Goal: Use online tool/utility: Use online tool/utility

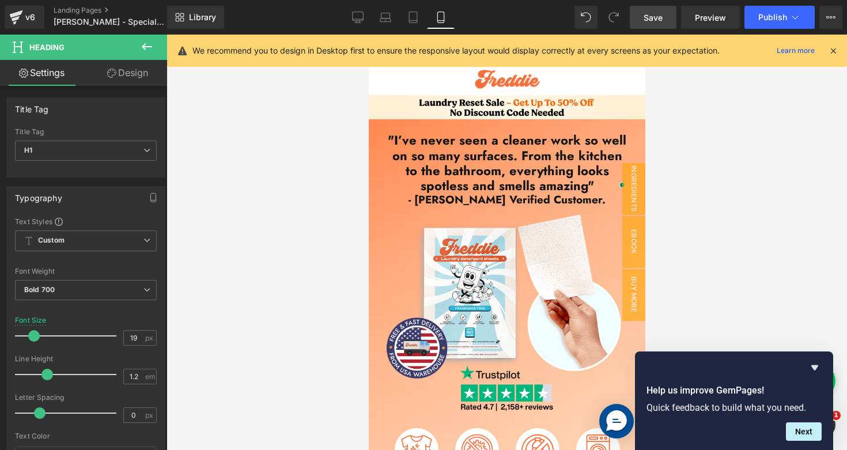
click at [661, 27] on link "Save" at bounding box center [653, 17] width 47 height 23
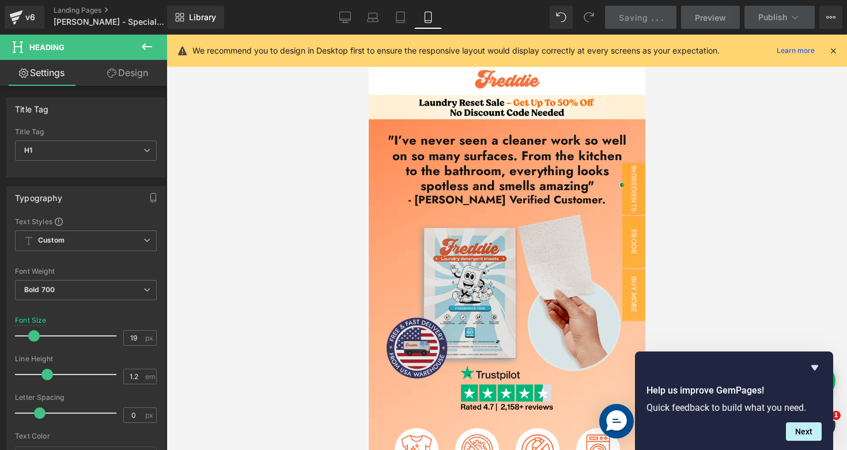
scroll to position [286, 0]
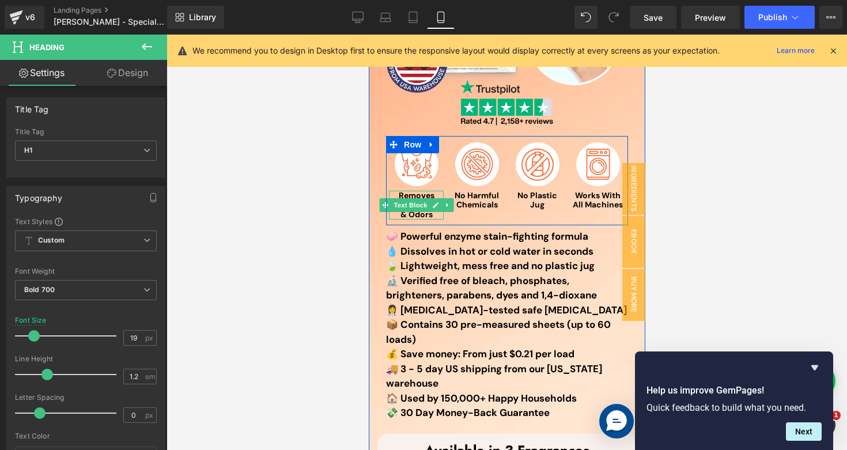
click at [422, 197] on strong "Removes Tough Stains & Odors" at bounding box center [416, 205] width 50 height 30
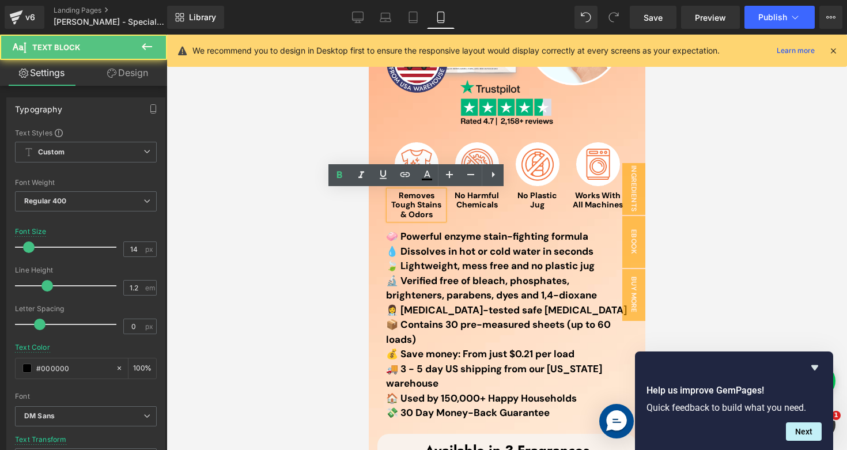
click at [422, 197] on strong "Removes Tough Stains & Odors" at bounding box center [416, 205] width 50 height 30
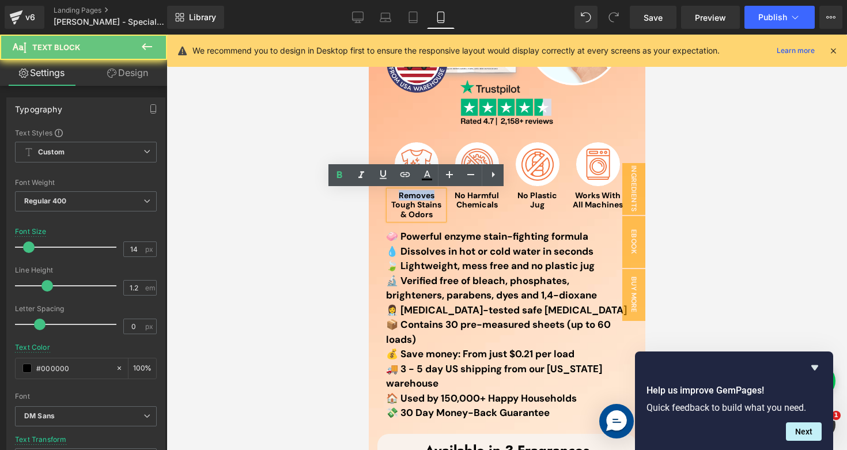
click at [422, 197] on strong "Removes Tough Stains & Odors" at bounding box center [416, 205] width 50 height 30
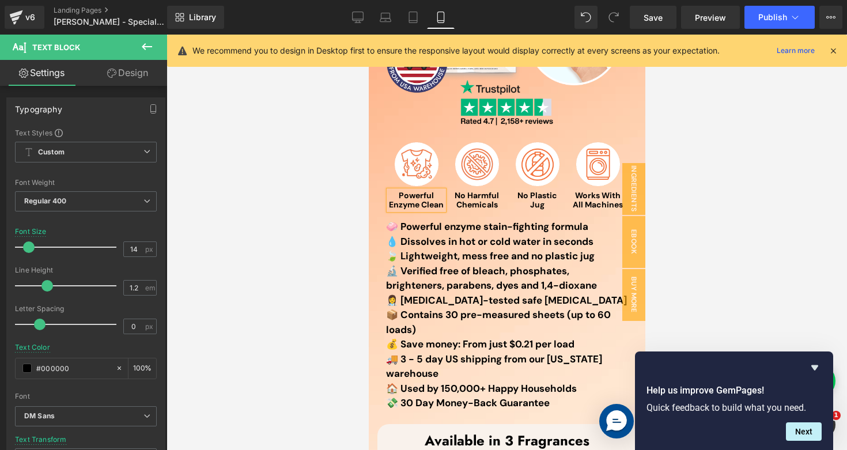
click at [284, 198] on div at bounding box center [507, 243] width 681 height 416
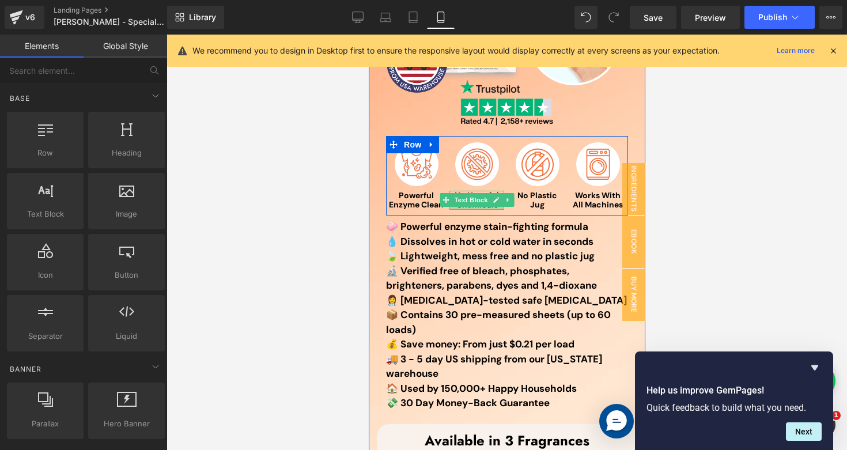
click at [466, 208] on div at bounding box center [476, 208] width 55 height 3
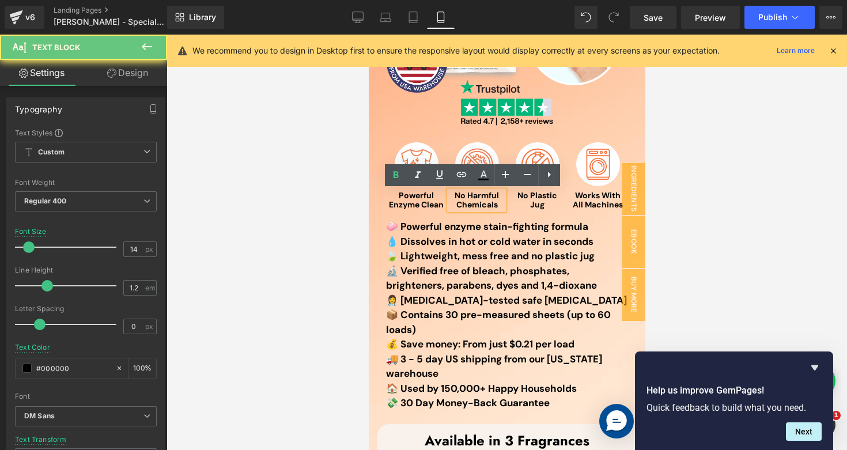
click at [468, 206] on strong "No Harmful Chemicals" at bounding box center [476, 200] width 44 height 20
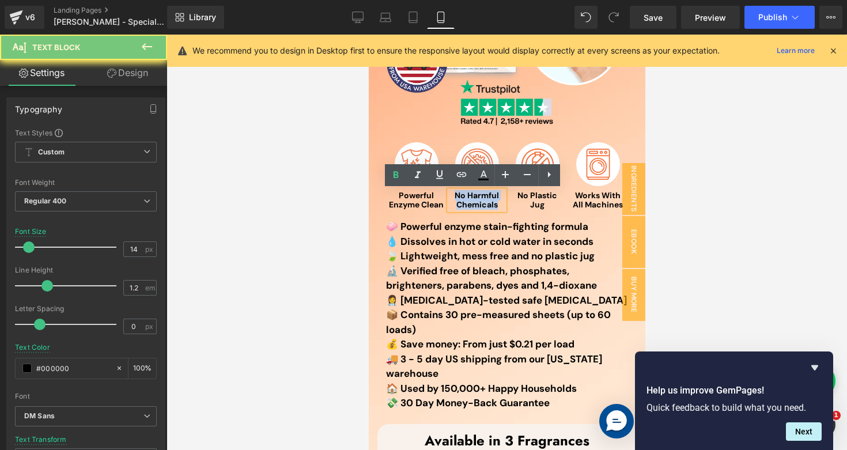
click at [468, 206] on strong "No Harmful Chemicals" at bounding box center [476, 200] width 44 height 20
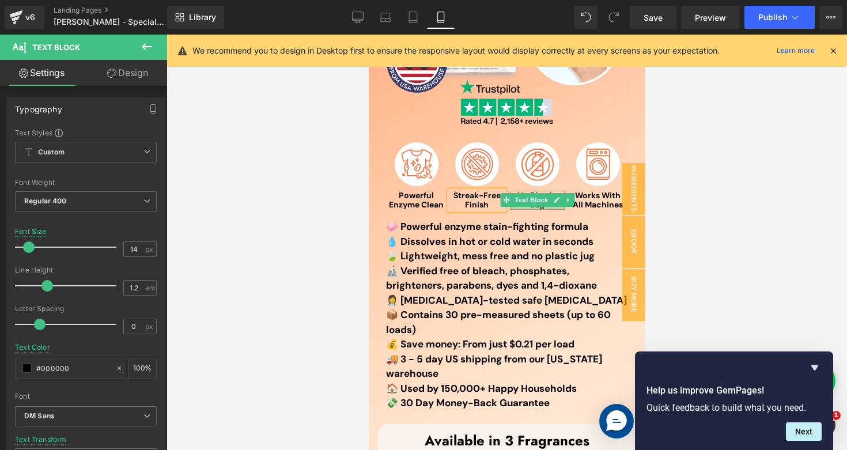
click at [529, 208] on div at bounding box center [537, 208] width 55 height 3
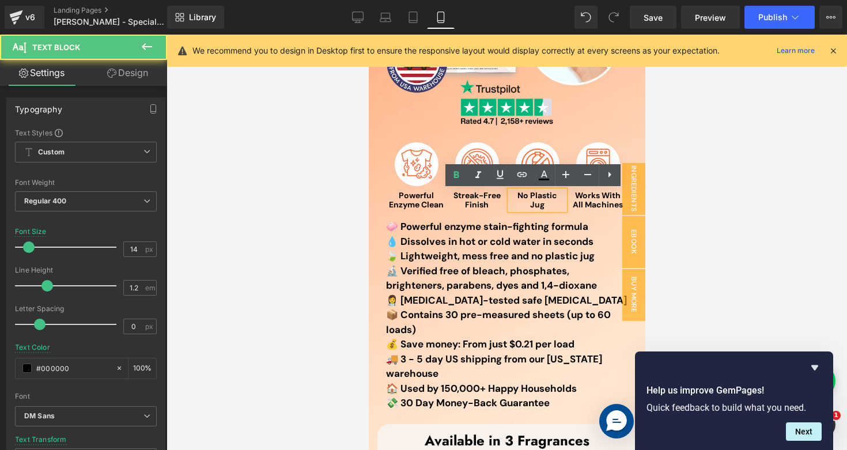
click at [530, 206] on strong "No Plastic Jug" at bounding box center [537, 200] width 40 height 20
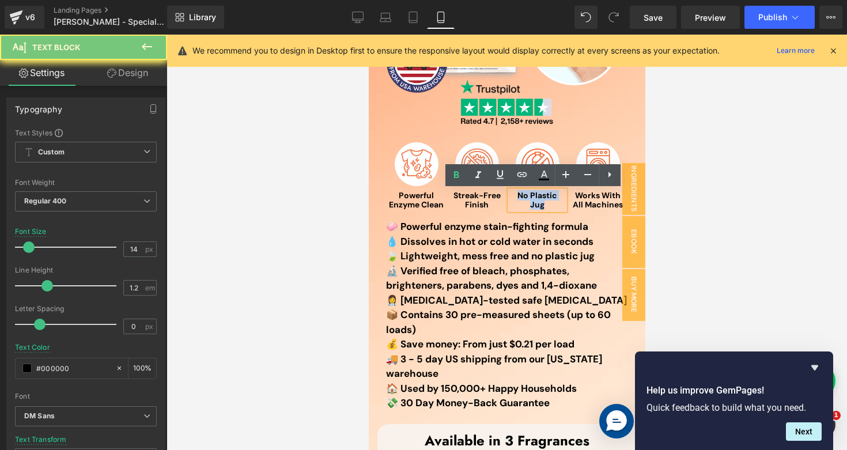
click at [530, 206] on strong "No Plastic Jug" at bounding box center [537, 200] width 40 height 20
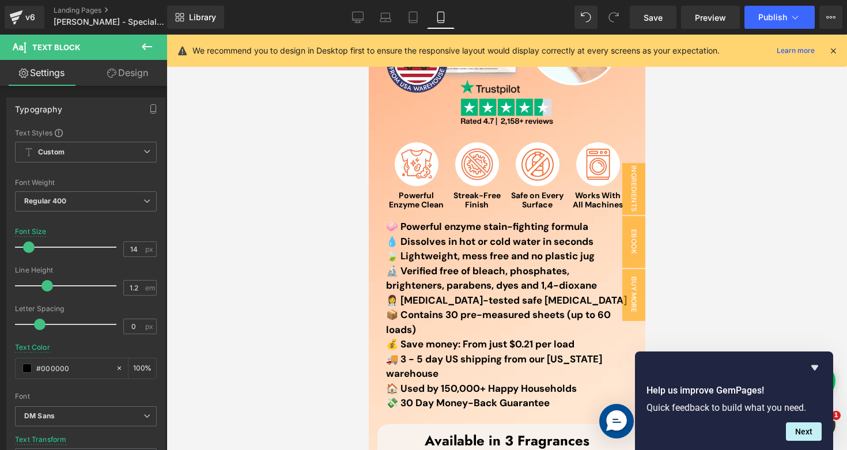
click at [696, 210] on div at bounding box center [507, 243] width 681 height 416
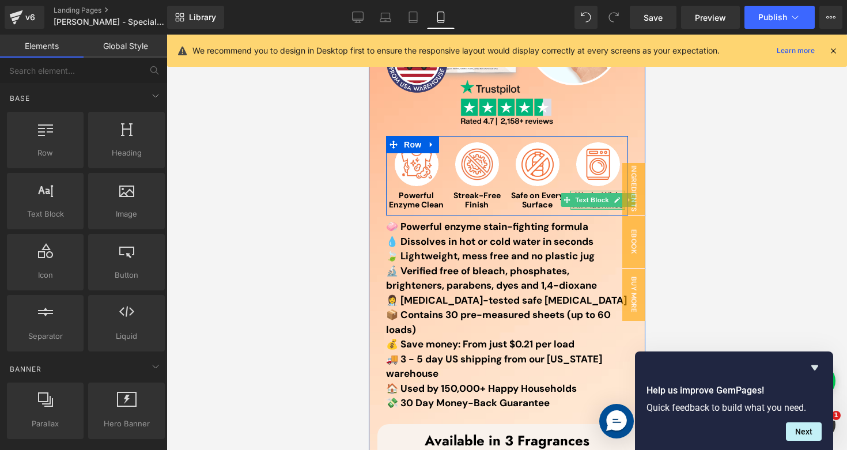
click at [575, 209] on div at bounding box center [597, 208] width 55 height 3
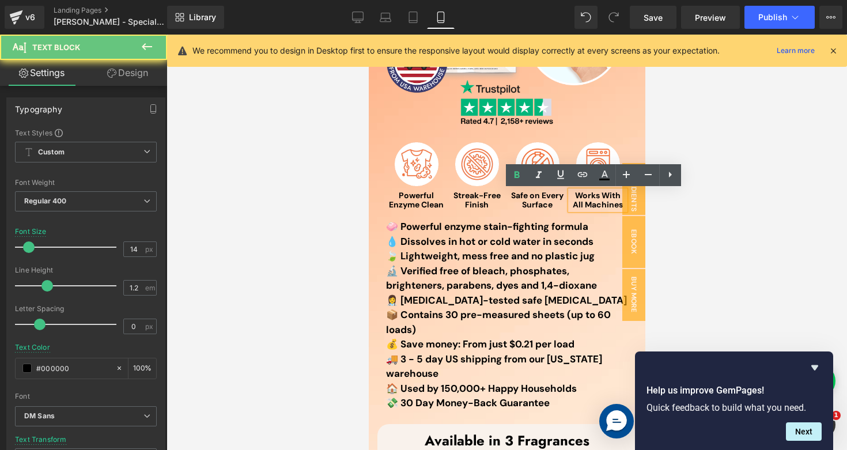
click at [578, 205] on strong "Works With All Machines" at bounding box center [597, 200] width 50 height 20
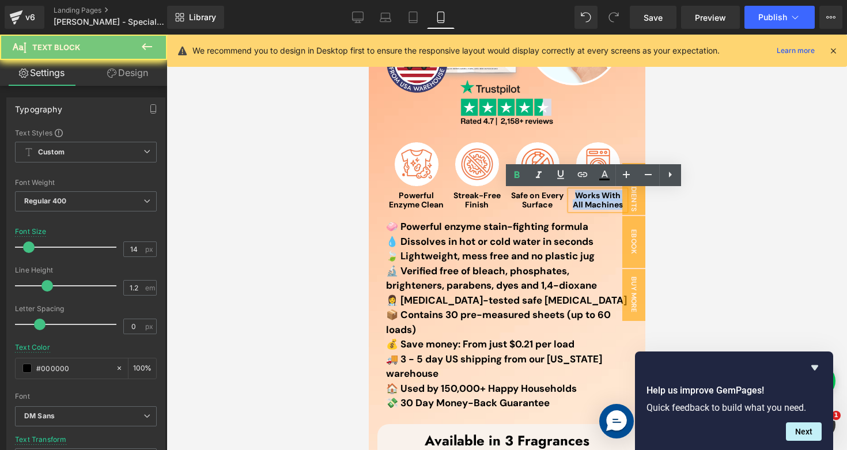
click at [578, 205] on strong "Works With All Machines" at bounding box center [597, 200] width 50 height 20
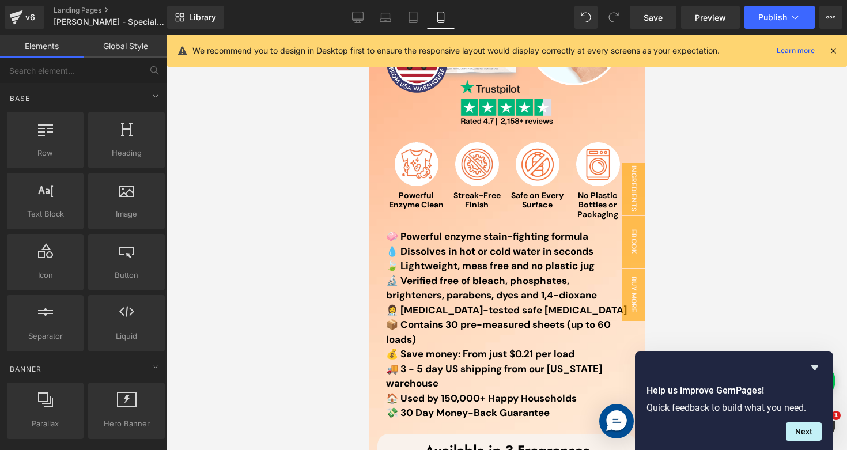
click at [760, 171] on div at bounding box center [507, 243] width 681 height 416
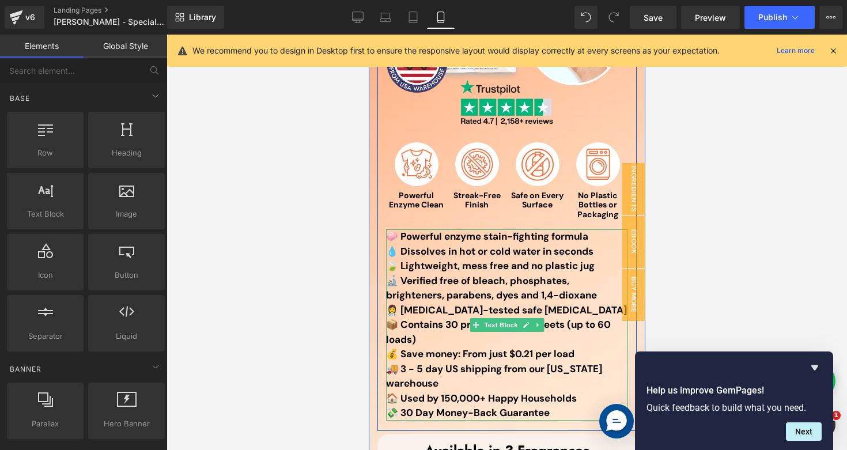
click at [450, 289] on strong "🔬 Verified free of bleach, phosphates, brighteners, parabens, dyes and 1,4-diox…" at bounding box center [491, 288] width 211 height 28
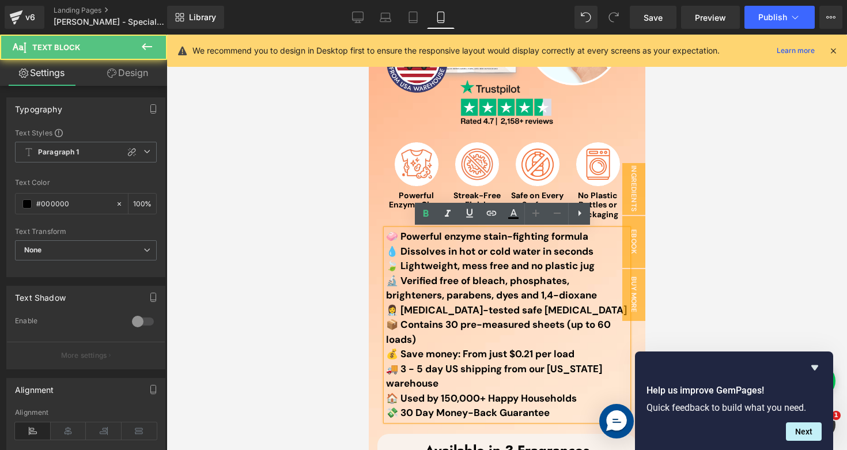
click at [450, 289] on strong "🔬 Verified free of bleach, phosphates, brighteners, parabens, dyes and 1,4-diox…" at bounding box center [491, 288] width 211 height 28
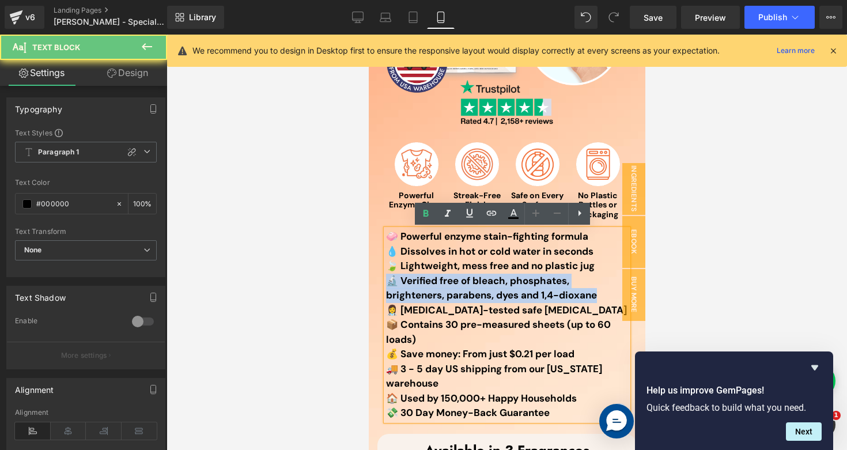
click at [450, 289] on strong "🔬 Verified free of bleach, phosphates, brighteners, parabens, dyes and 1,4-diox…" at bounding box center [491, 288] width 211 height 28
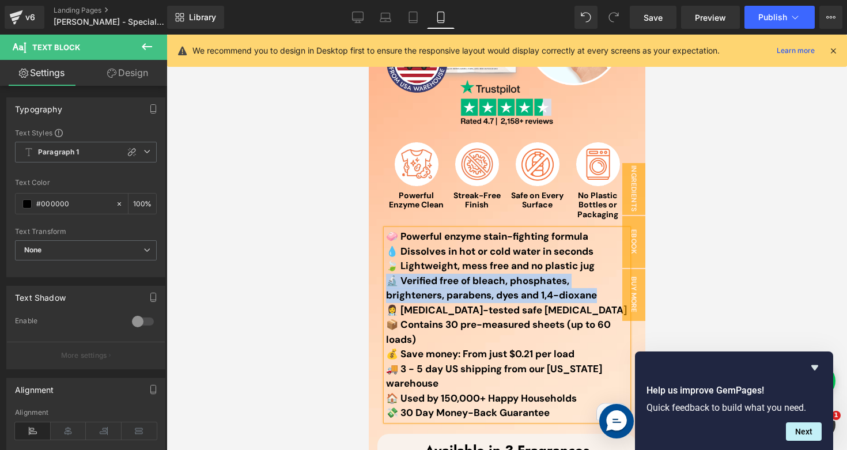
paste div "To enrich screen reader interactions, please activate Accessibility in Grammarl…"
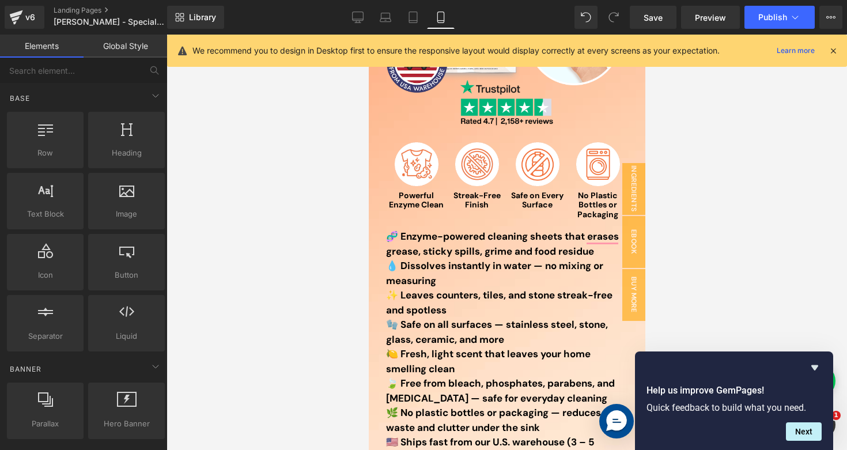
click at [675, 251] on div at bounding box center [507, 243] width 681 height 416
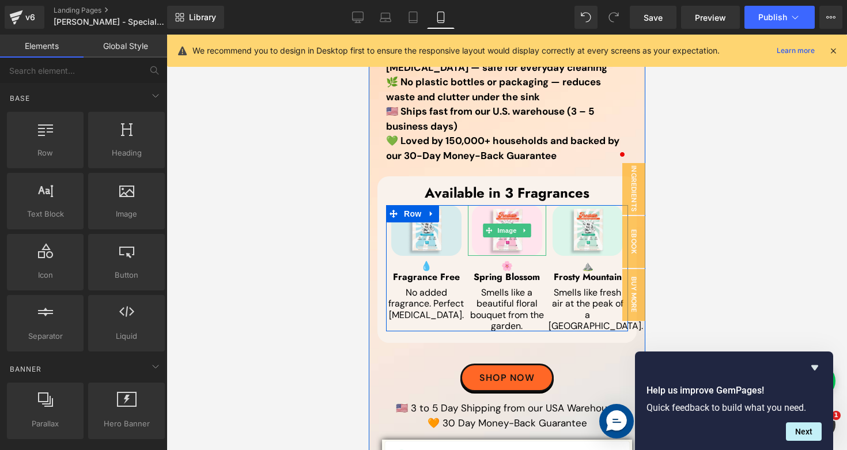
scroll to position [628, 0]
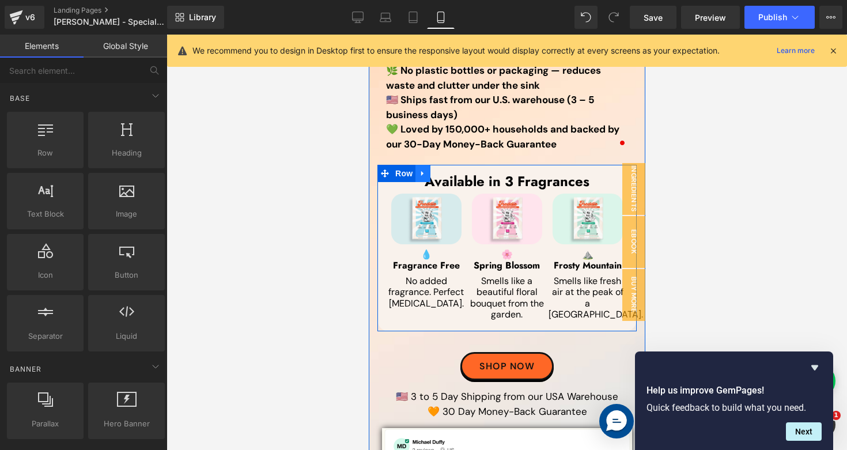
click at [420, 171] on icon at bounding box center [423, 173] width 8 height 9
click at [450, 172] on icon at bounding box center [453, 173] width 8 height 8
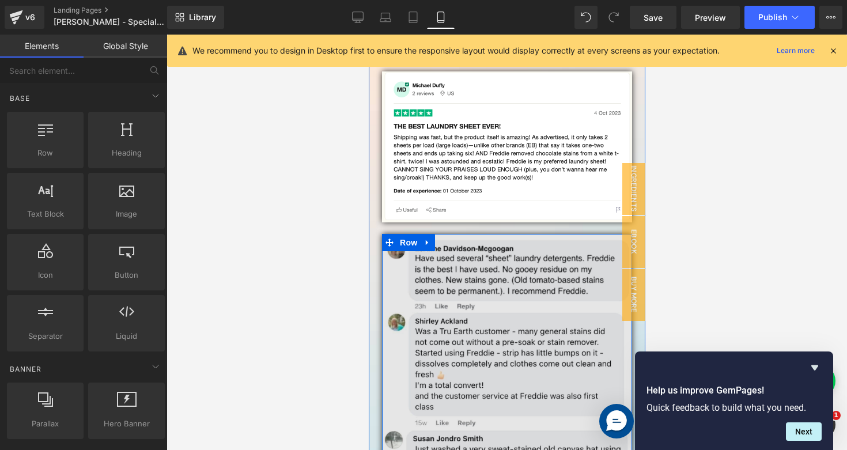
scroll to position [797, 0]
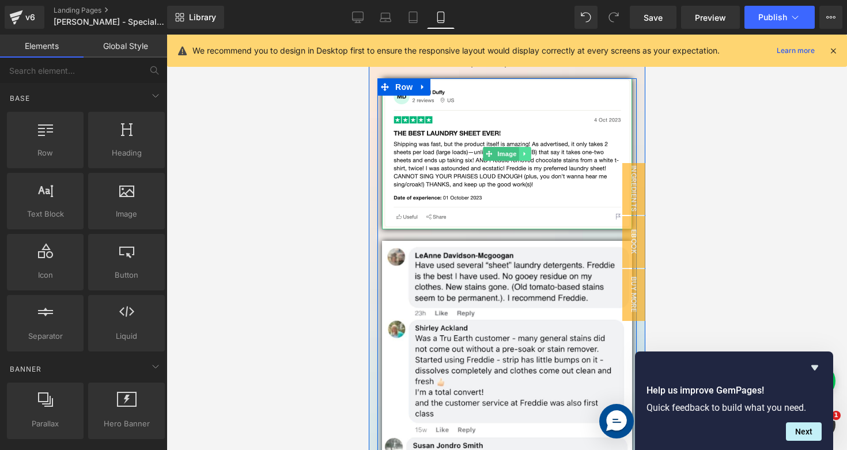
click at [523, 153] on icon at bounding box center [524, 154] width 2 height 4
click at [528, 153] on icon at bounding box center [531, 154] width 6 height 6
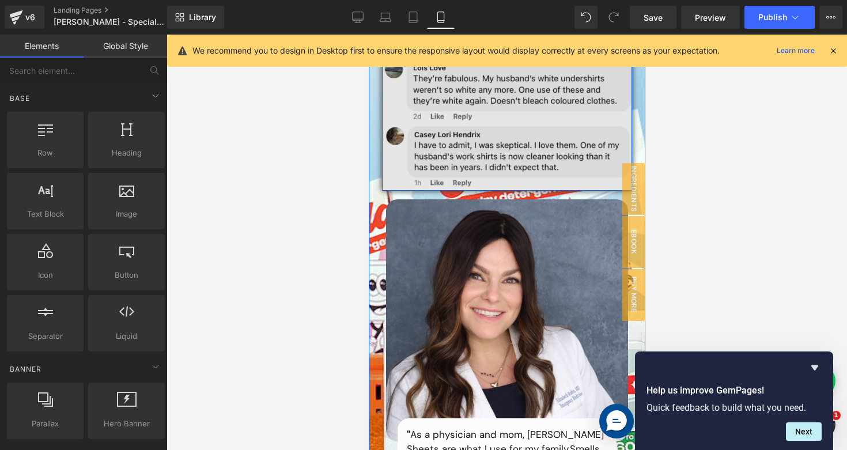
scroll to position [1257, 0]
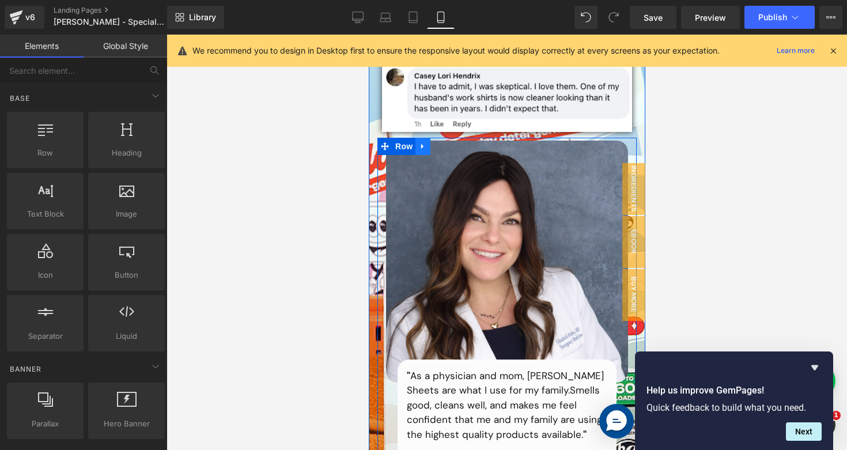
click at [419, 149] on icon at bounding box center [423, 146] width 8 height 9
click at [454, 148] on link at bounding box center [452, 146] width 15 height 17
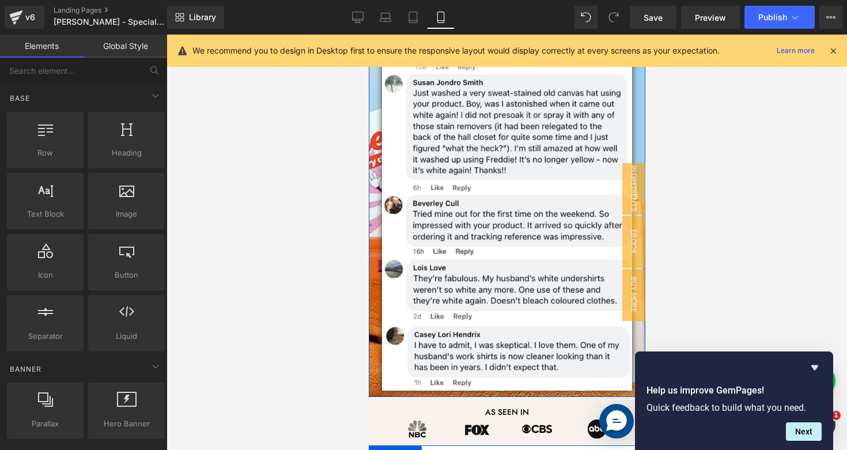
scroll to position [891, 0]
